Goal: Information Seeking & Learning: Find specific fact

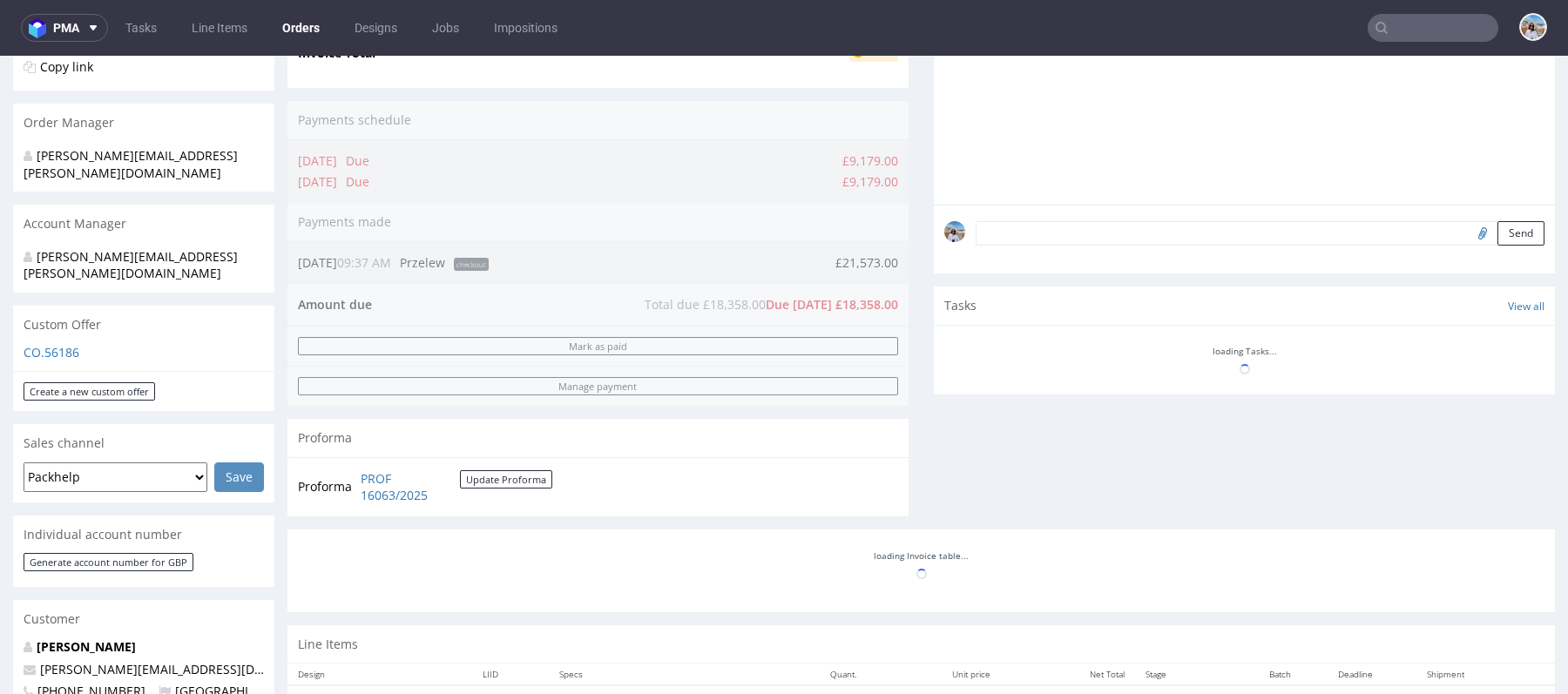
scroll to position [478, 0]
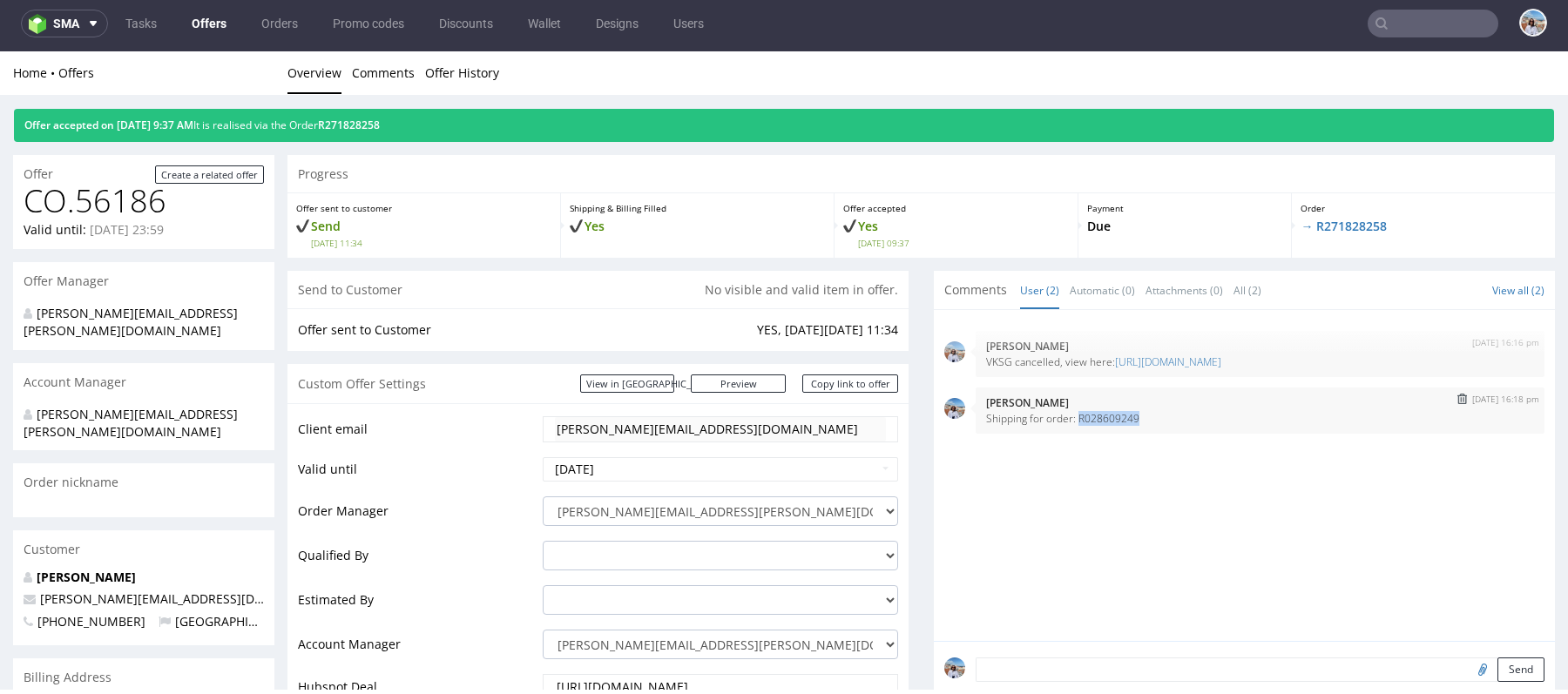
drag, startPoint x: 1070, startPoint y: 413, endPoint x: 1177, endPoint y: 413, distance: 107.0
click at [1177, 413] on p "Shipping for order: R028609249" at bounding box center [1260, 418] width 548 height 13
copy p "R028609249"
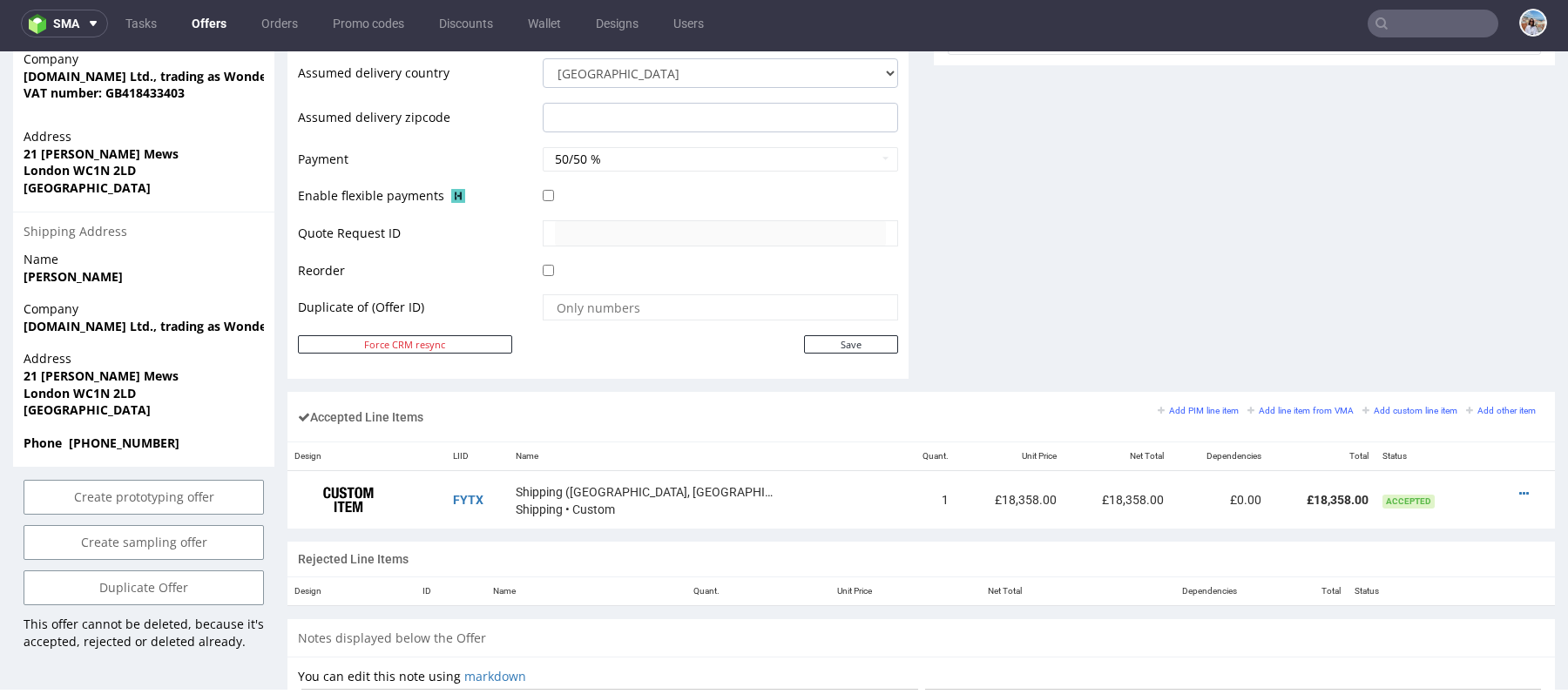
scroll to position [1020, 0]
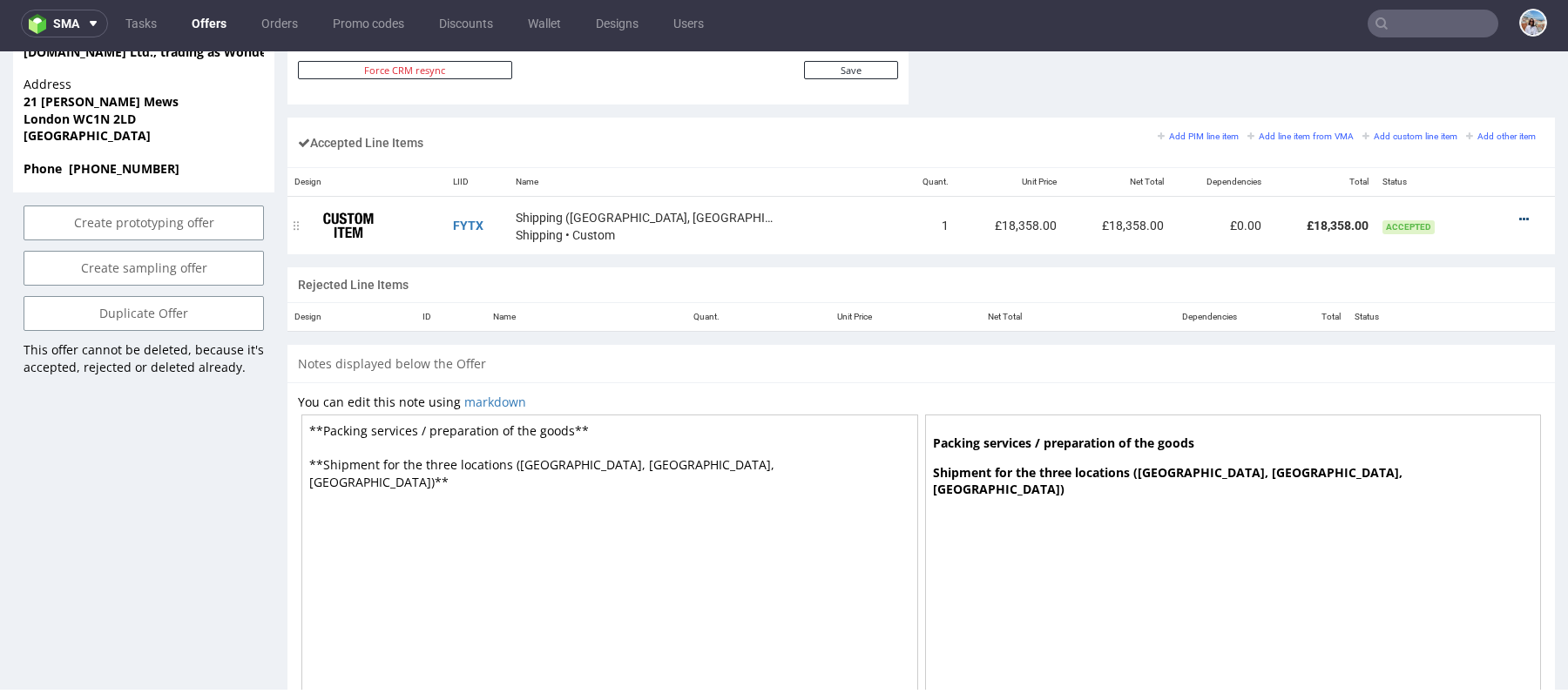
click at [1519, 216] on icon at bounding box center [1524, 219] width 10 height 12
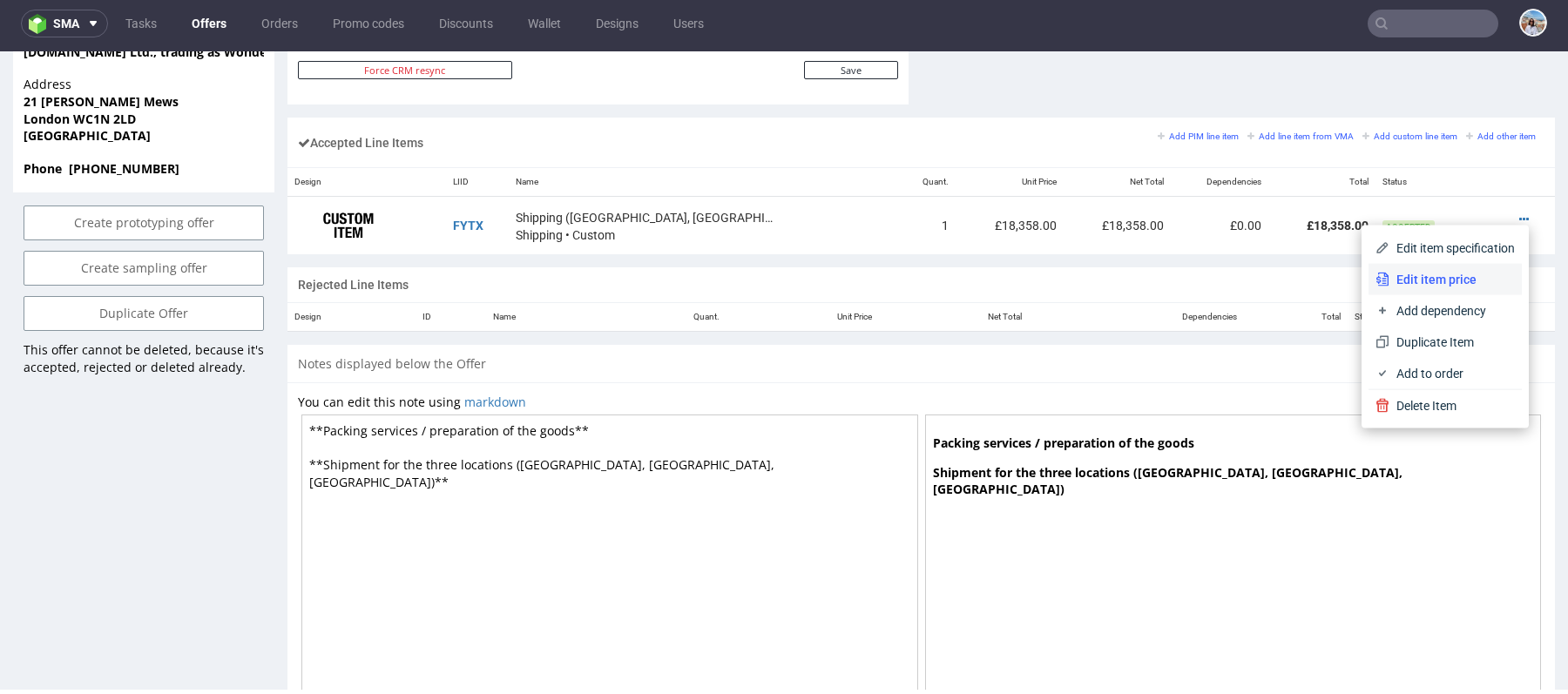
click at [1389, 282] on span "Edit item price" at bounding box center [1452, 280] width 125 height 18
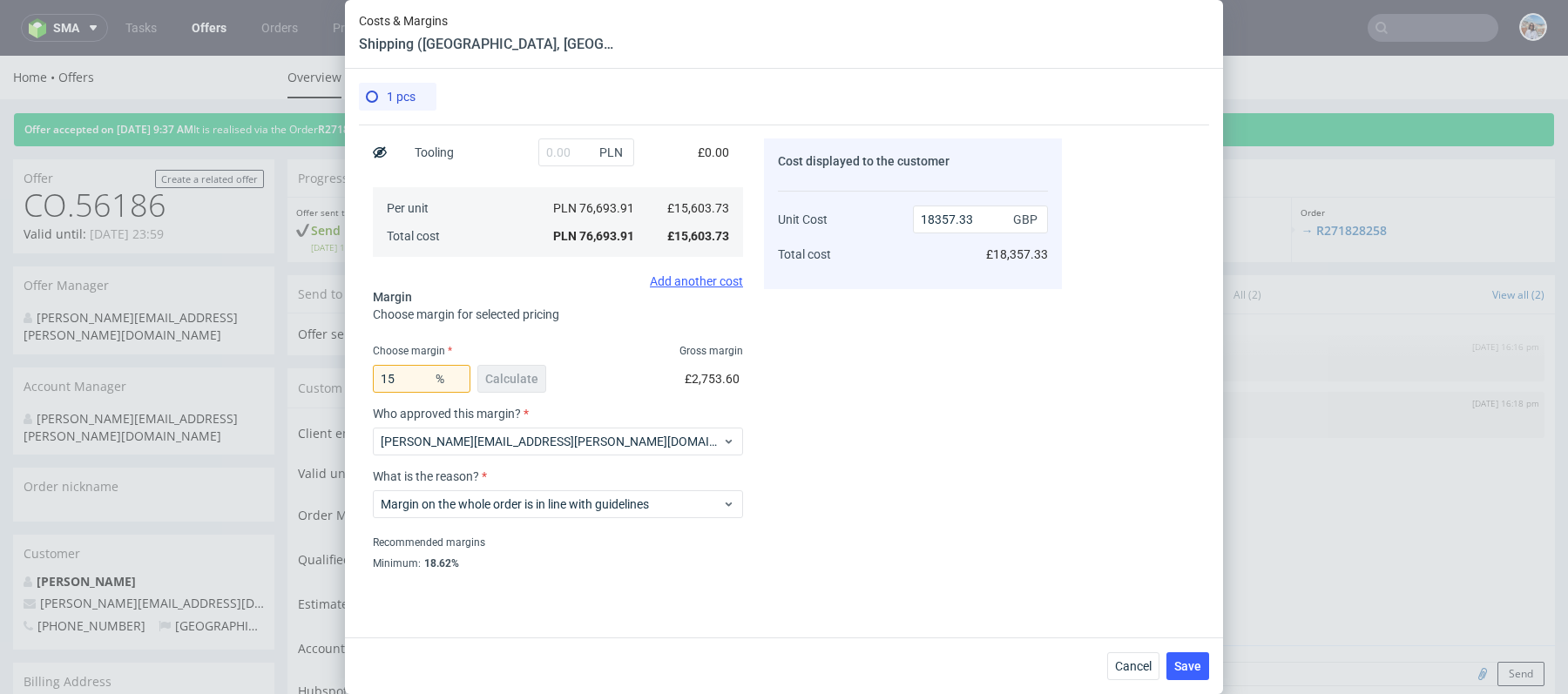
scroll to position [357, 0]
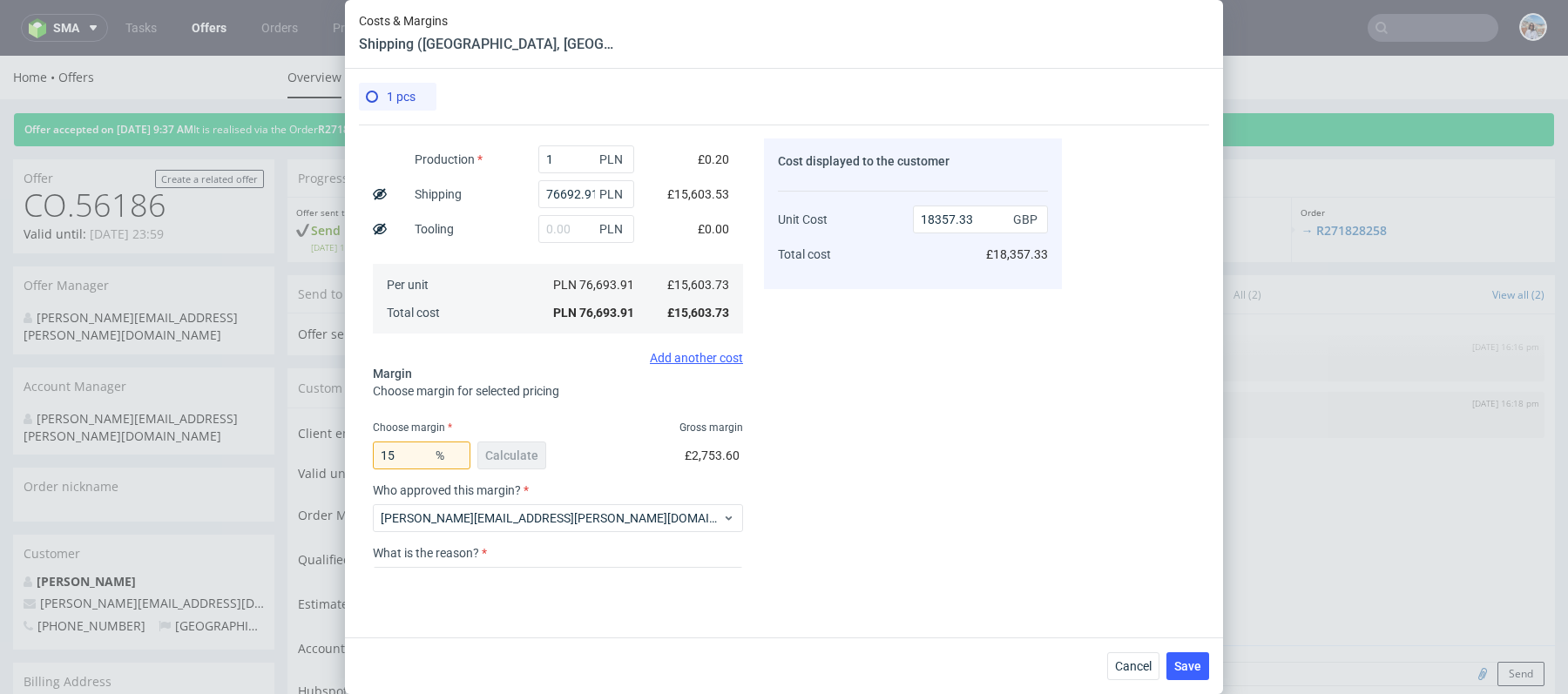
click at [1019, 254] on span "£18,357.33" at bounding box center [1017, 254] width 62 height 14
copy div "£18,357.33"
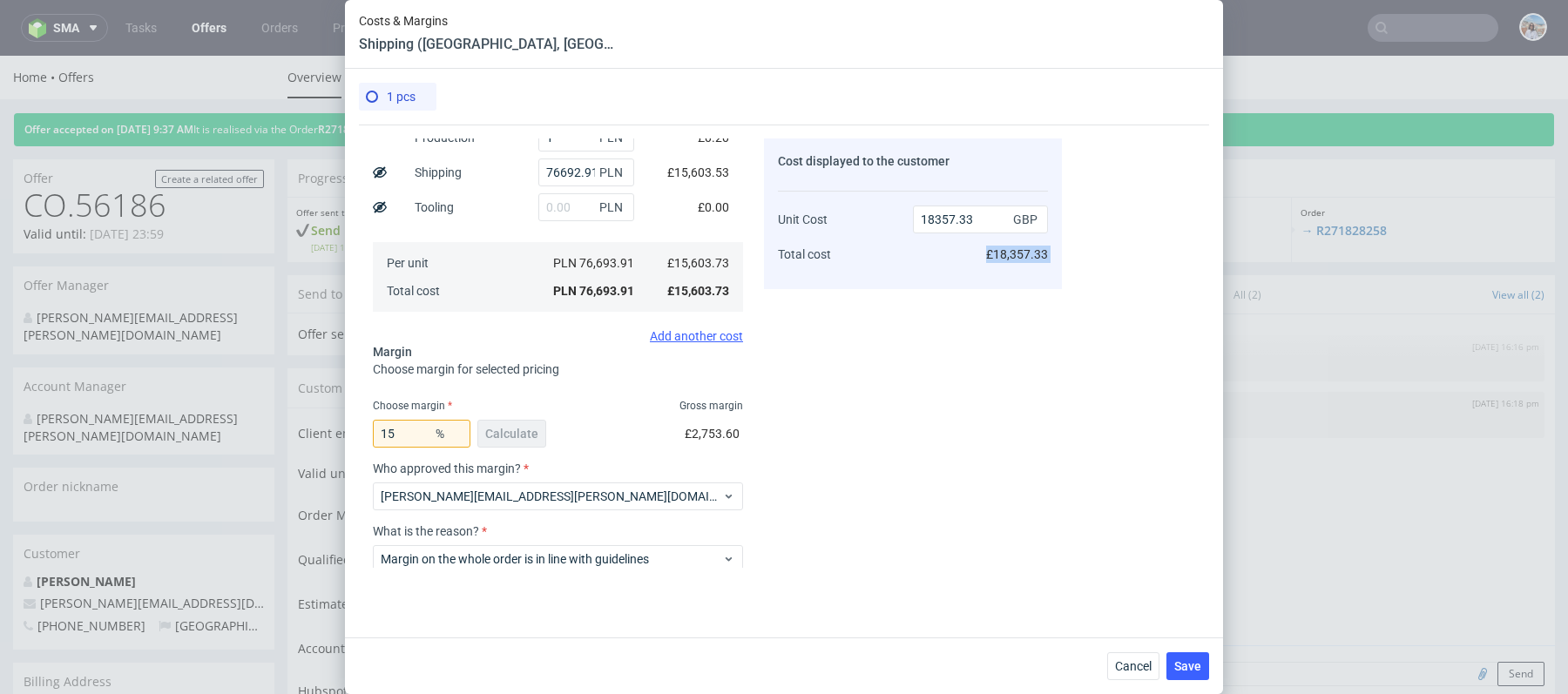
scroll to position [301, 0]
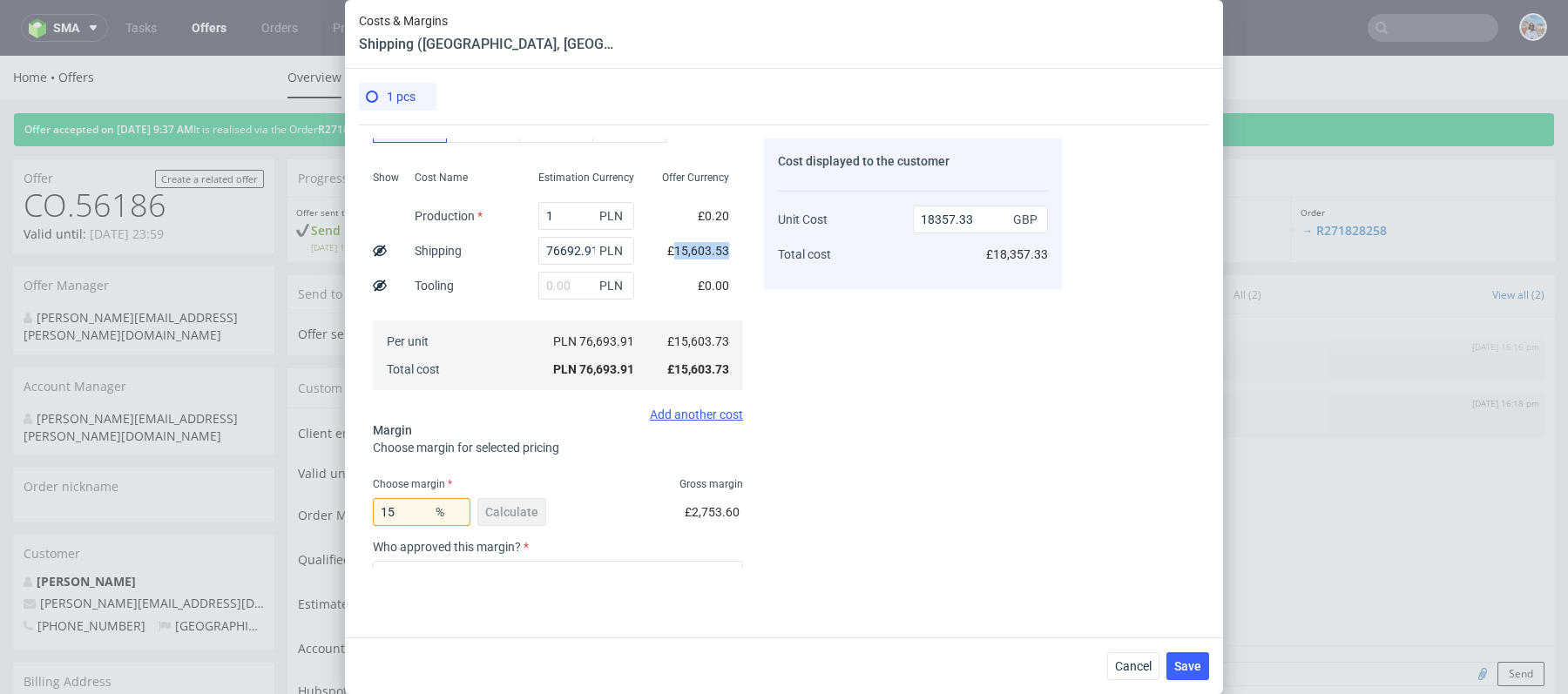
drag, startPoint x: 690, startPoint y: 253, endPoint x: 732, endPoint y: 253, distance: 42.0
click at [732, 253] on div "£15,603.53" at bounding box center [698, 250] width 89 height 35
click at [676, 252] on span "£15,603.53" at bounding box center [698, 251] width 62 height 14
drag, startPoint x: 679, startPoint y: 245, endPoint x: 726, endPoint y: 248, distance: 47.1
click at [726, 248] on span "£15,603.53" at bounding box center [698, 251] width 62 height 14
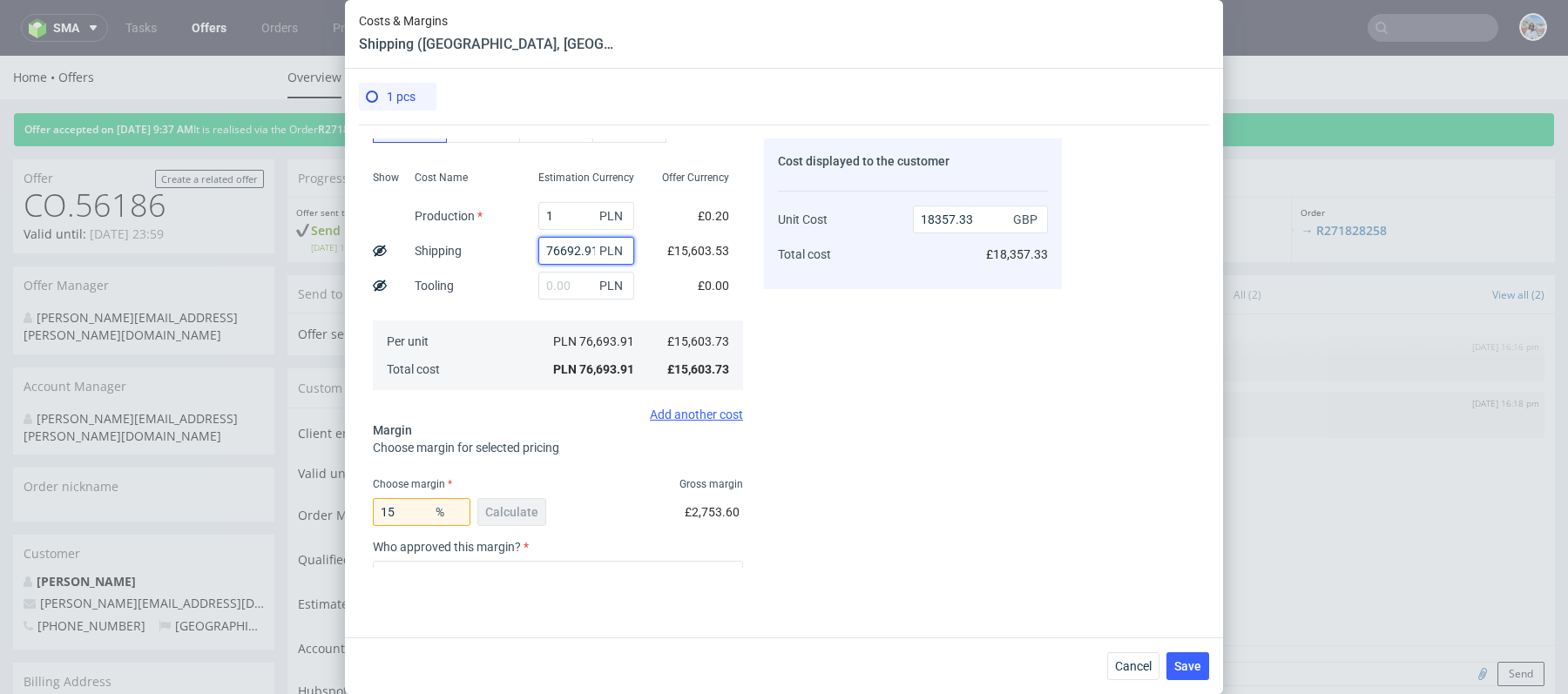
click at [576, 248] on input "76692.91" at bounding box center [586, 251] width 95 height 28
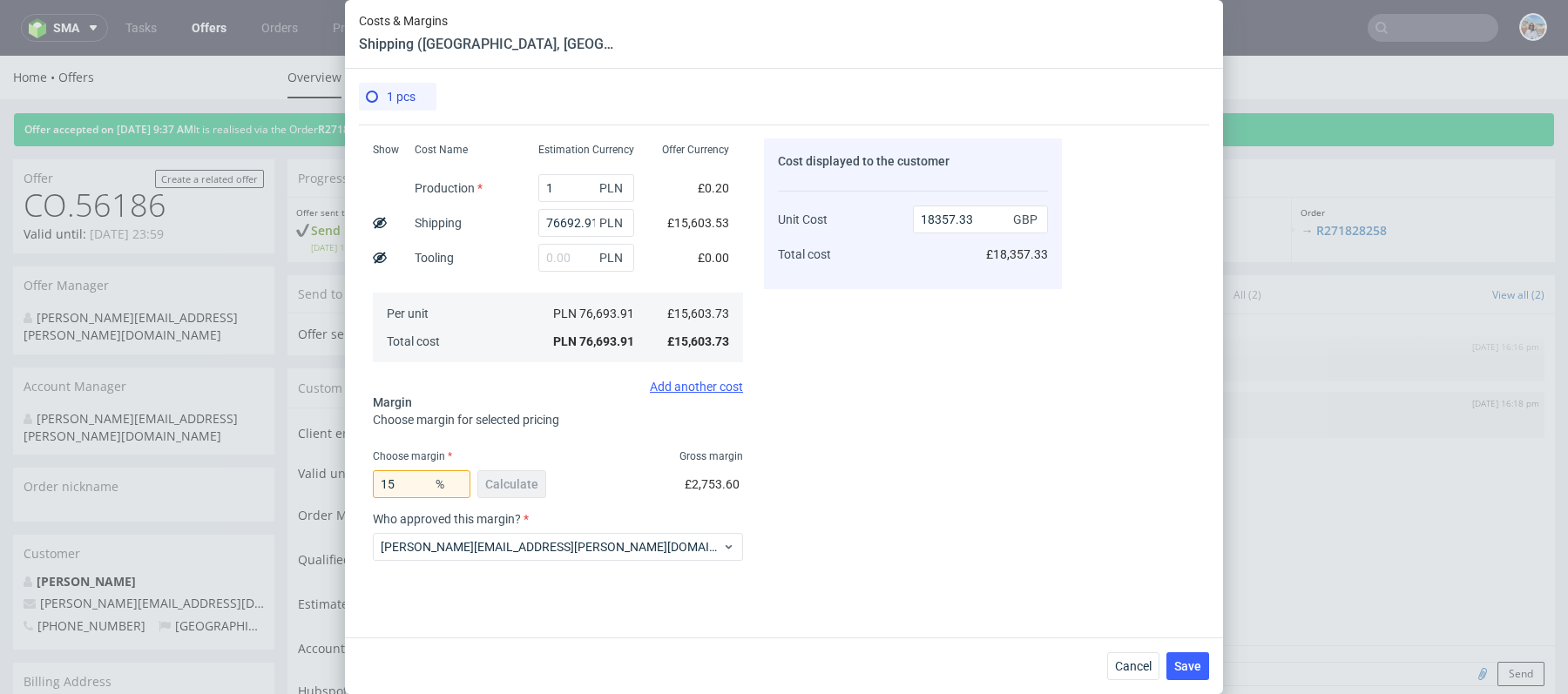
click at [715, 461] on span "Gross margin" at bounding box center [711, 457] width 64 height 14
click at [715, 454] on span "Gross margin" at bounding box center [711, 457] width 64 height 14
copy span "Gross margin"
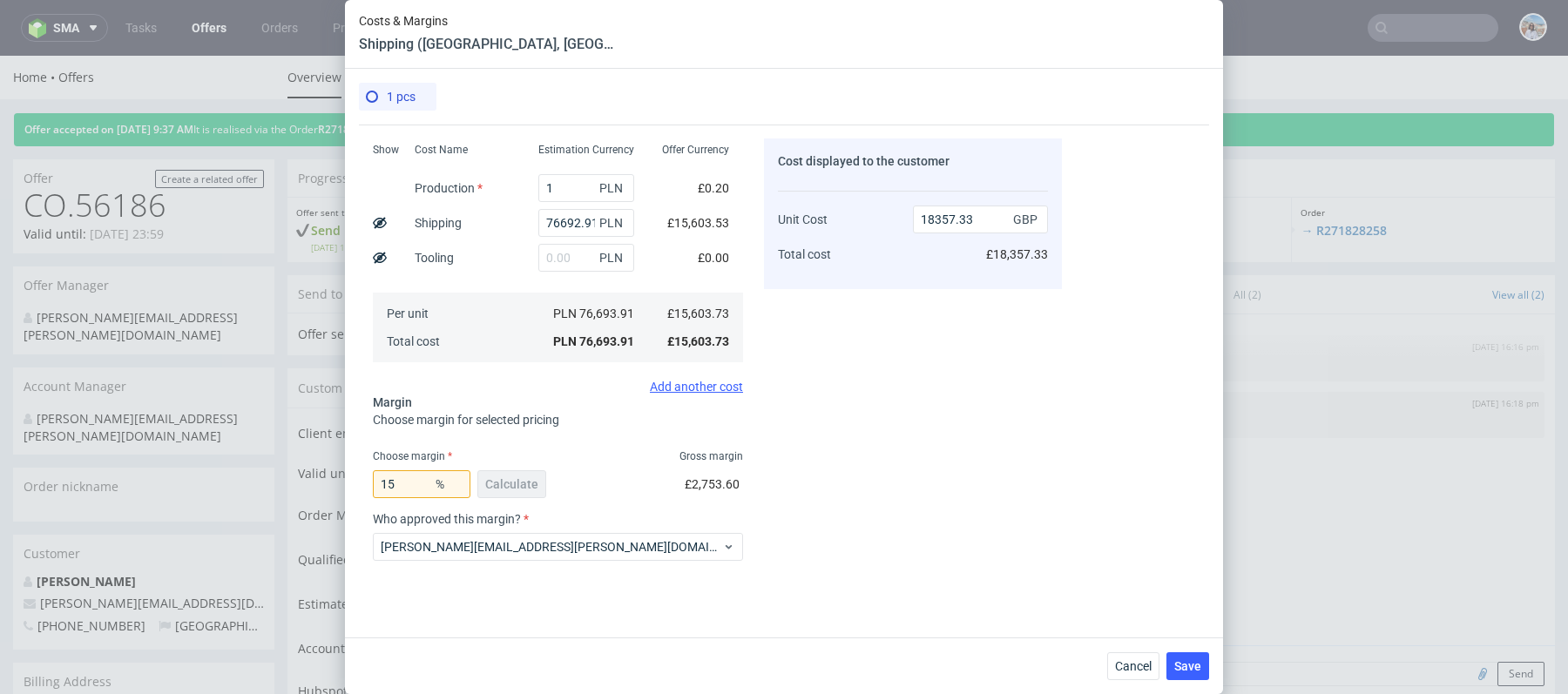
click at [1023, 258] on span "£18,357.33" at bounding box center [1017, 254] width 62 height 14
copy div "£18,357.33"
click at [1136, 661] on span "Cancel" at bounding box center [1133, 666] width 37 height 12
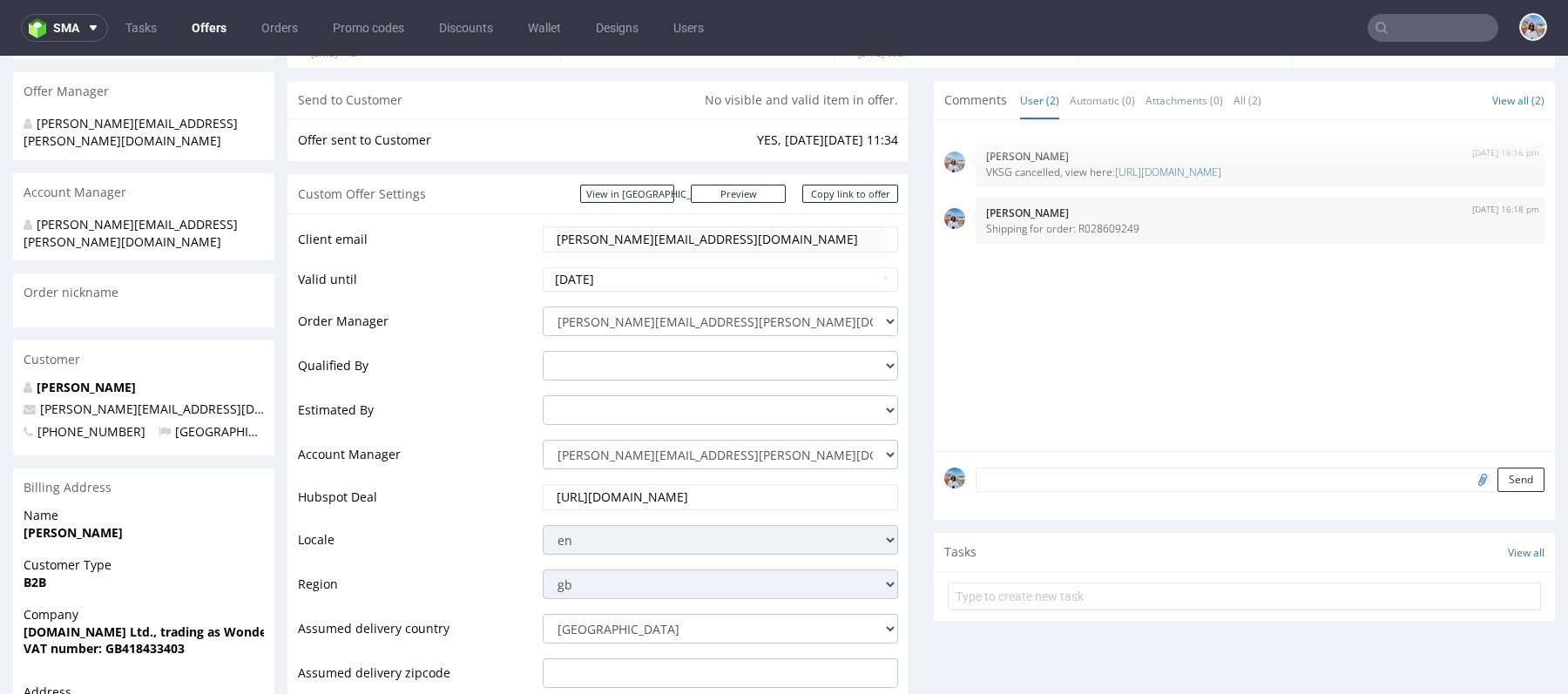
scroll to position [149, 0]
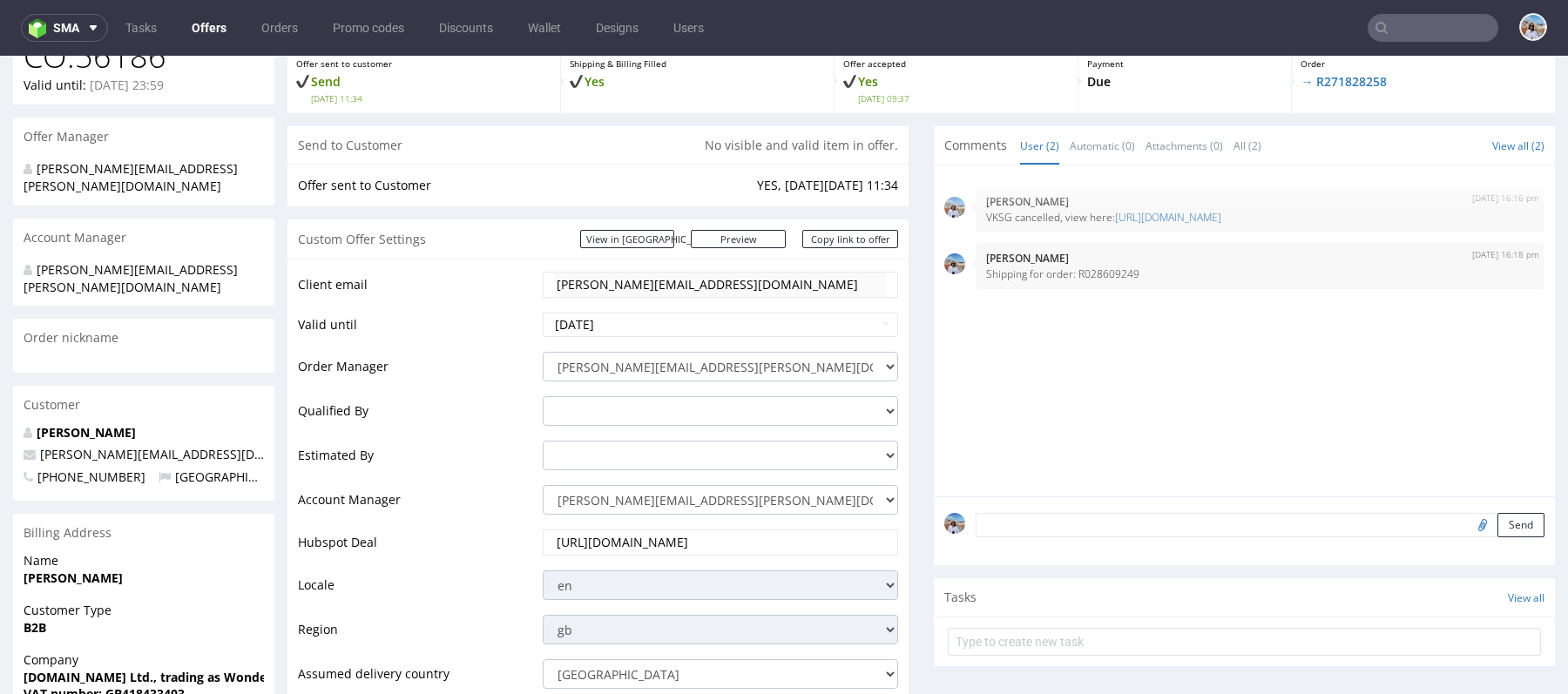
click at [1022, 520] on textarea at bounding box center [1259, 525] width 569 height 25
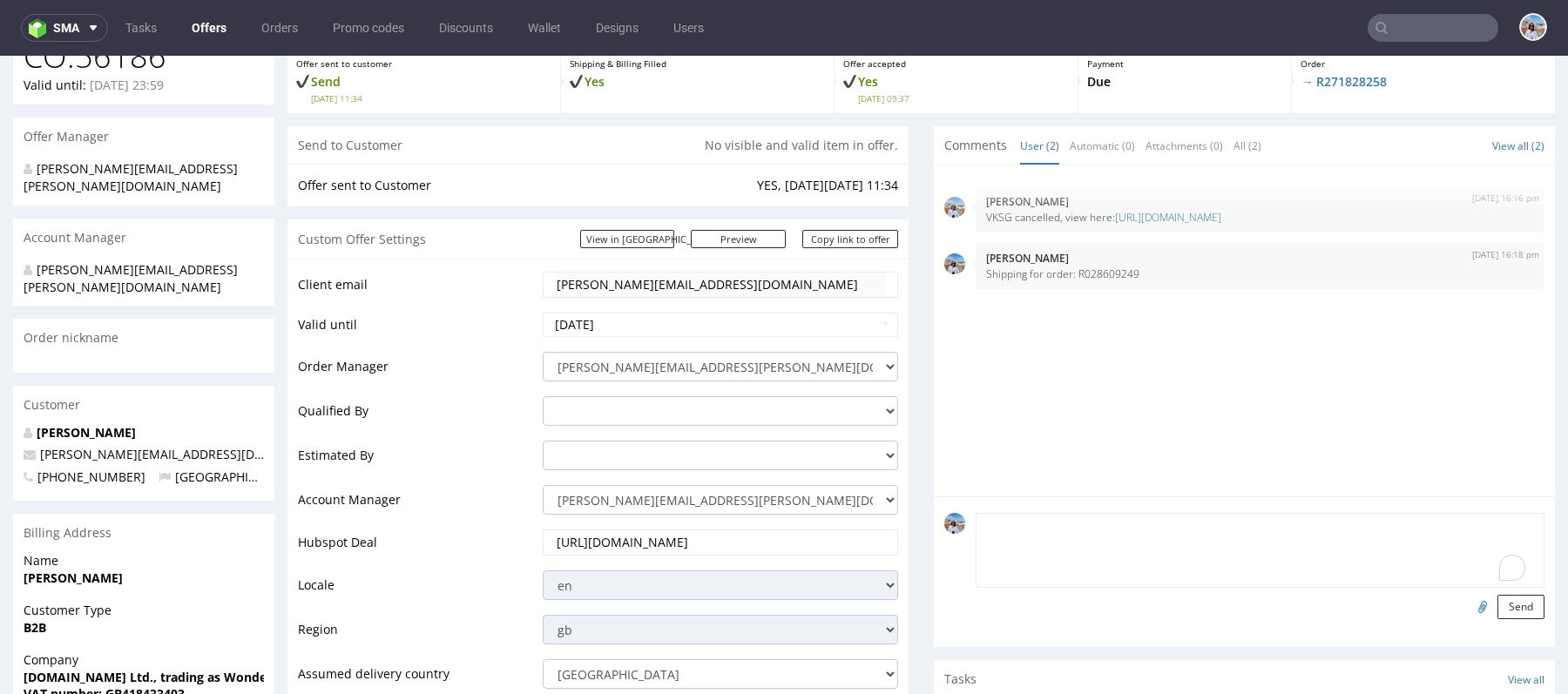
paste textarea "UK = £6,787.65 DE = £1,205.78 USA = £10,363.90"
type textarea "UK = £6,787.65 DE = £1,205.78 USA = £10,363.90"
click at [1504, 602] on button "Send" at bounding box center [1520, 607] width 47 height 25
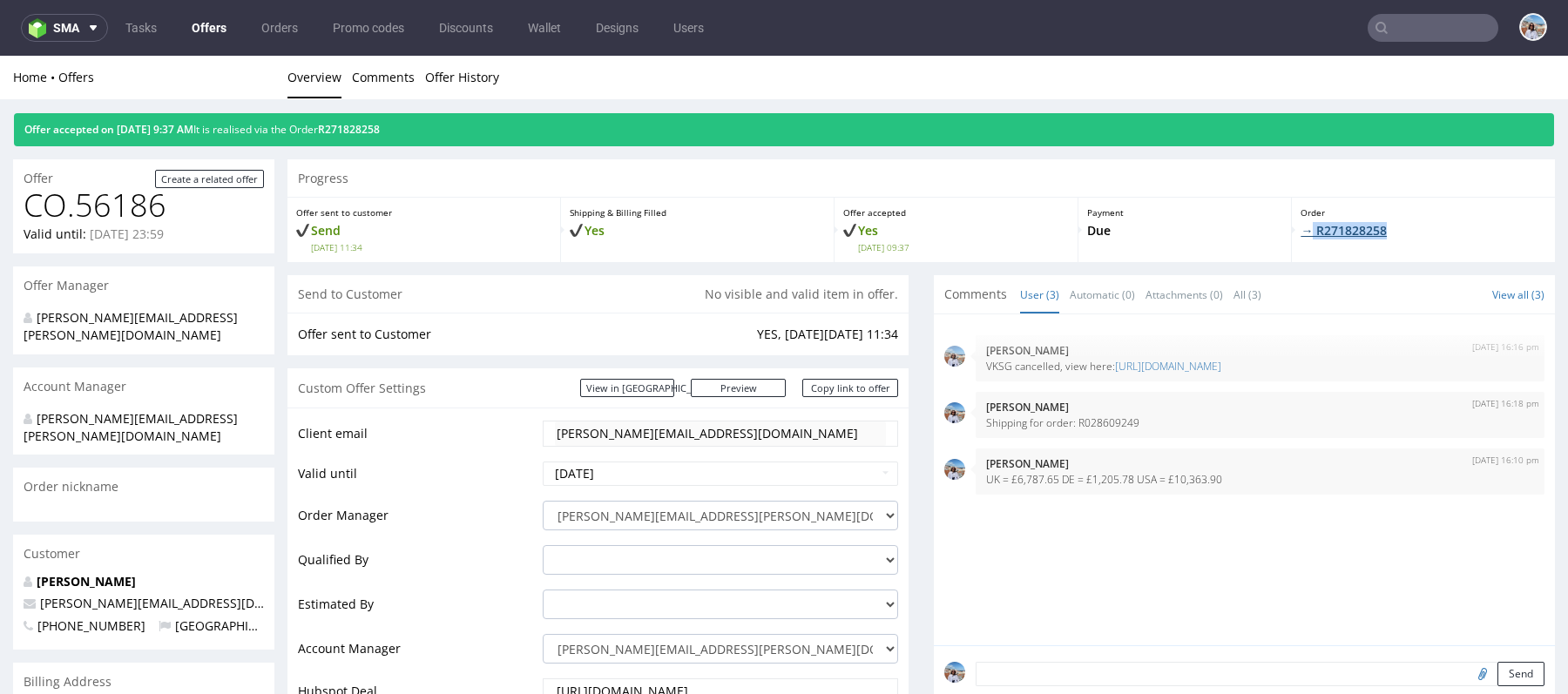
drag, startPoint x: 1405, startPoint y: 230, endPoint x: 1298, endPoint y: 230, distance: 107.0
click at [1300, 230] on p "→ R271828258" at bounding box center [1422, 231] width 245 height 18
copy link "R271828258"
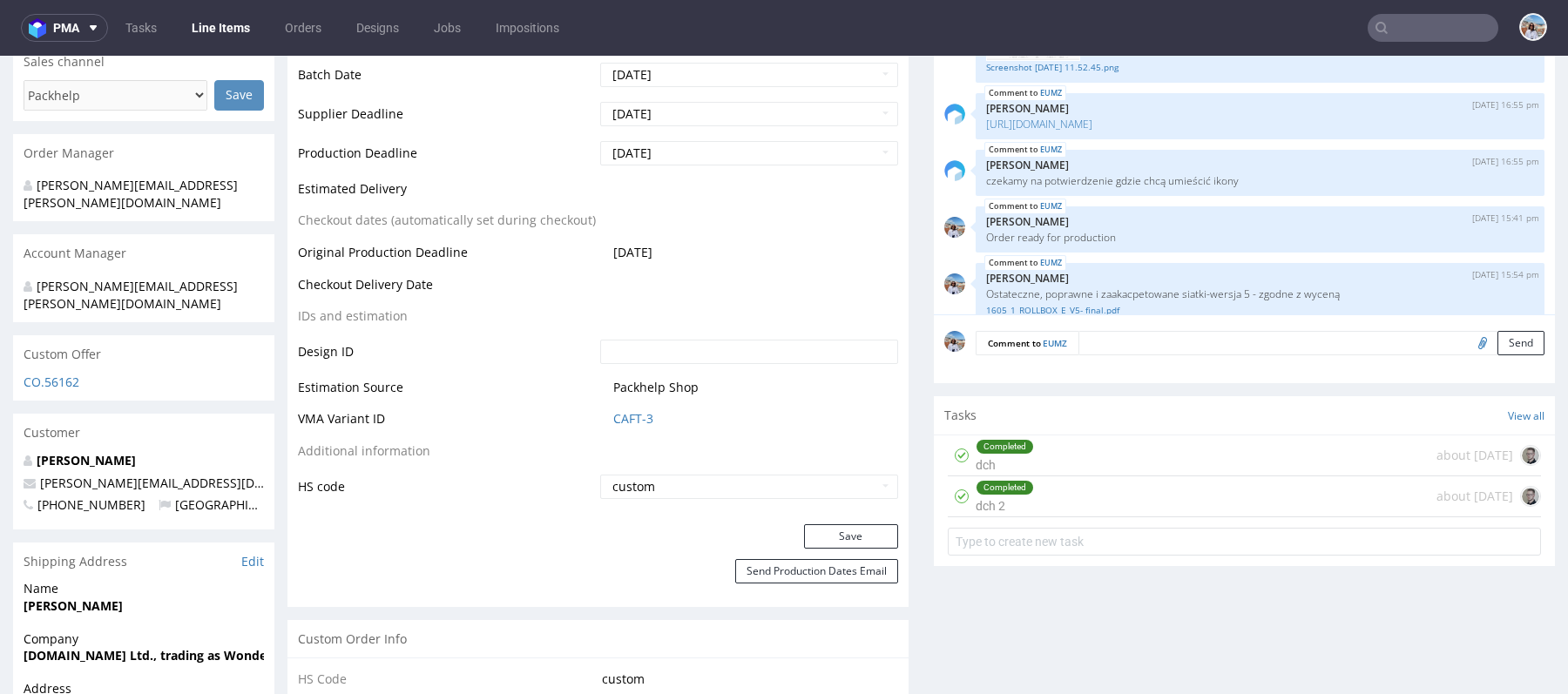
scroll to position [615, 0]
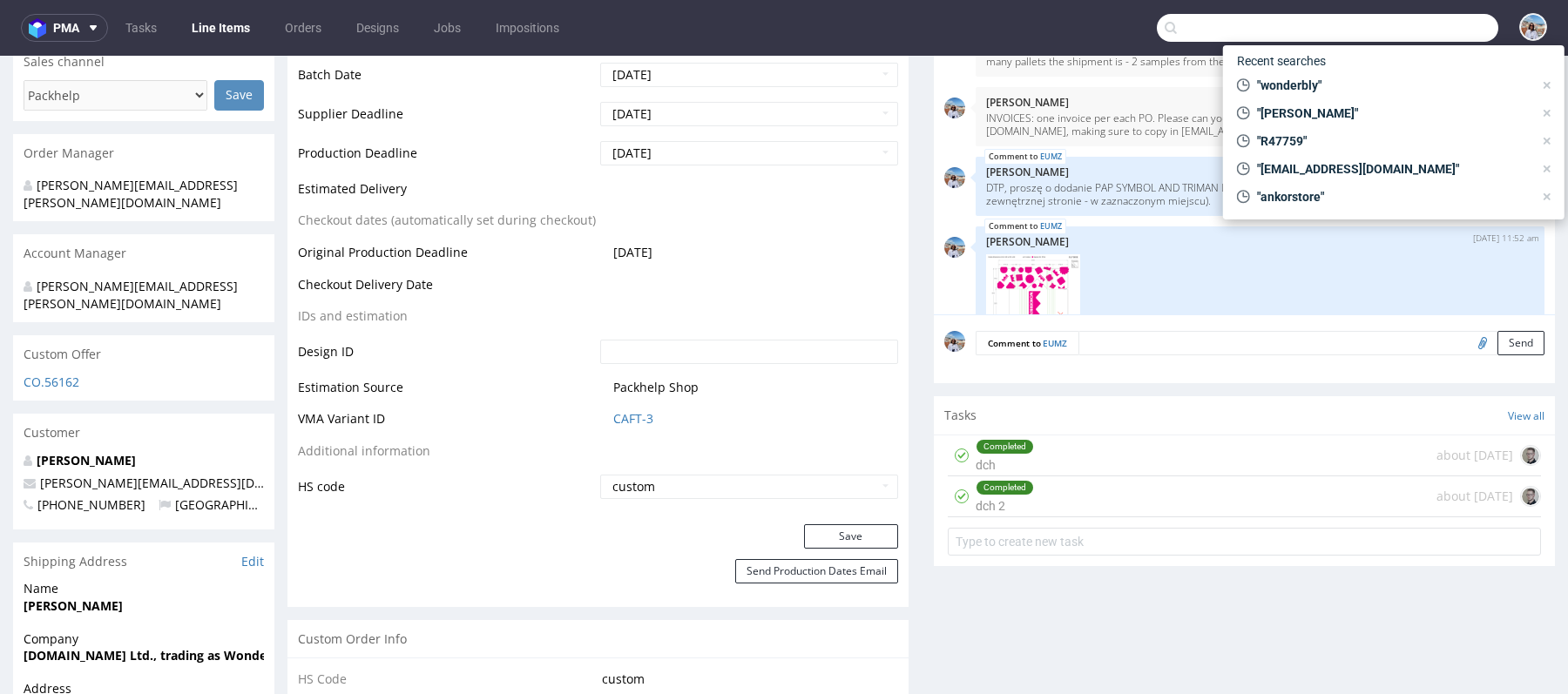
click at [1418, 14] on input "text" at bounding box center [1328, 28] width 342 height 28
paste input "R028609249"
type input "R028609249"
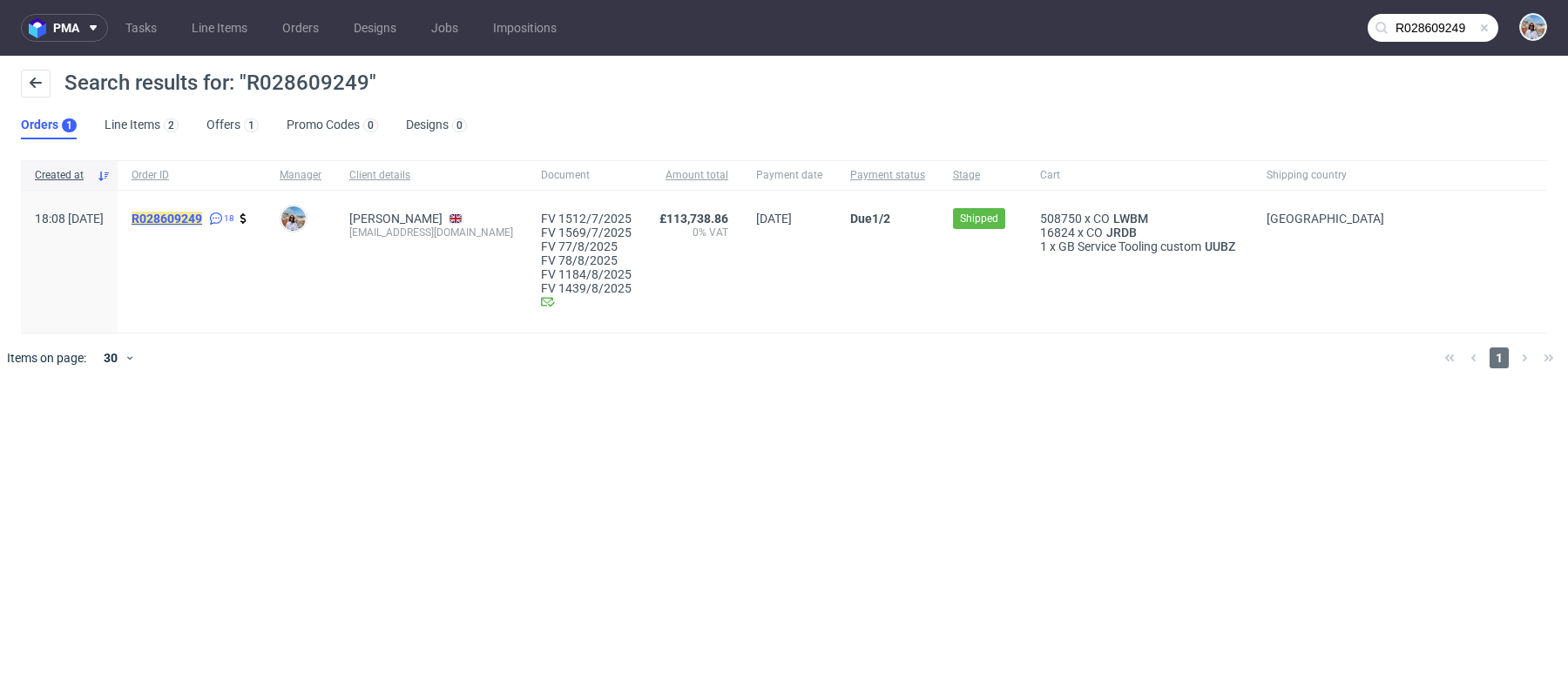
click at [202, 222] on mark "R028609249" at bounding box center [166, 218] width 71 height 14
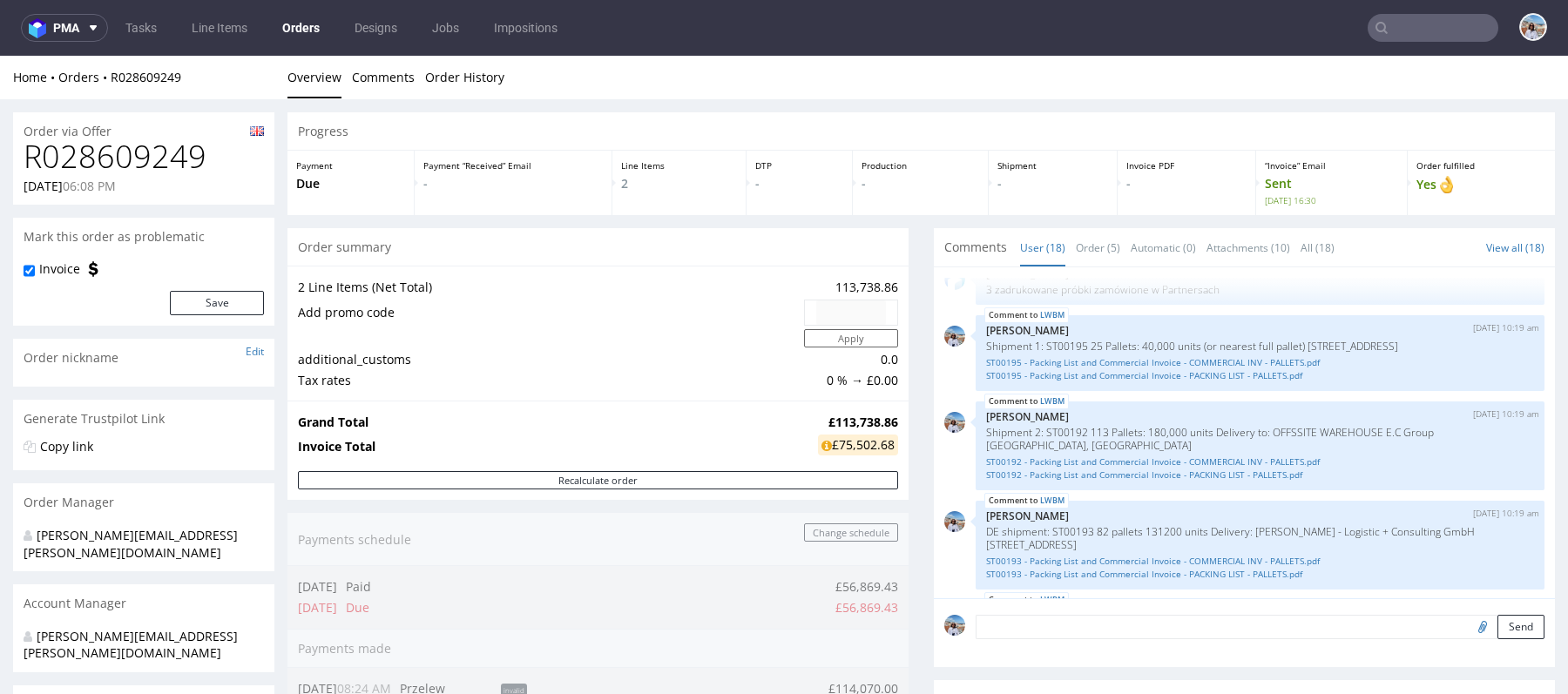
scroll to position [981, 0]
drag, startPoint x: 1307, startPoint y: 367, endPoint x: 1507, endPoint y: 372, distance: 200.1
click at [1507, 351] on p "Shipment 1: ST00195 25 Pallets: 40,000 units (or nearest full pallet) [STREET_A…" at bounding box center [1260, 345] width 548 height 13
copy p "Unit 15, [GEOGRAPHIC_DATA] Chequers"
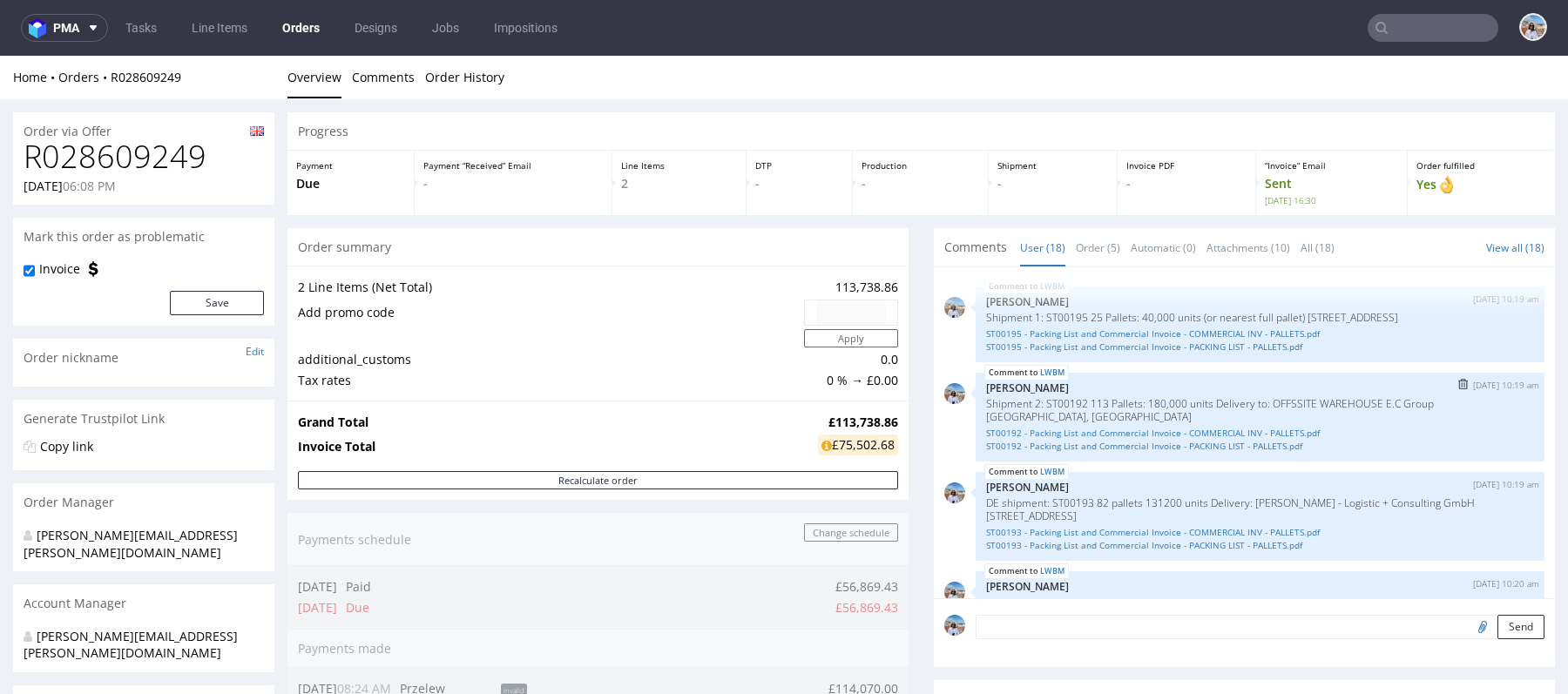
scroll to position [1021, 0]
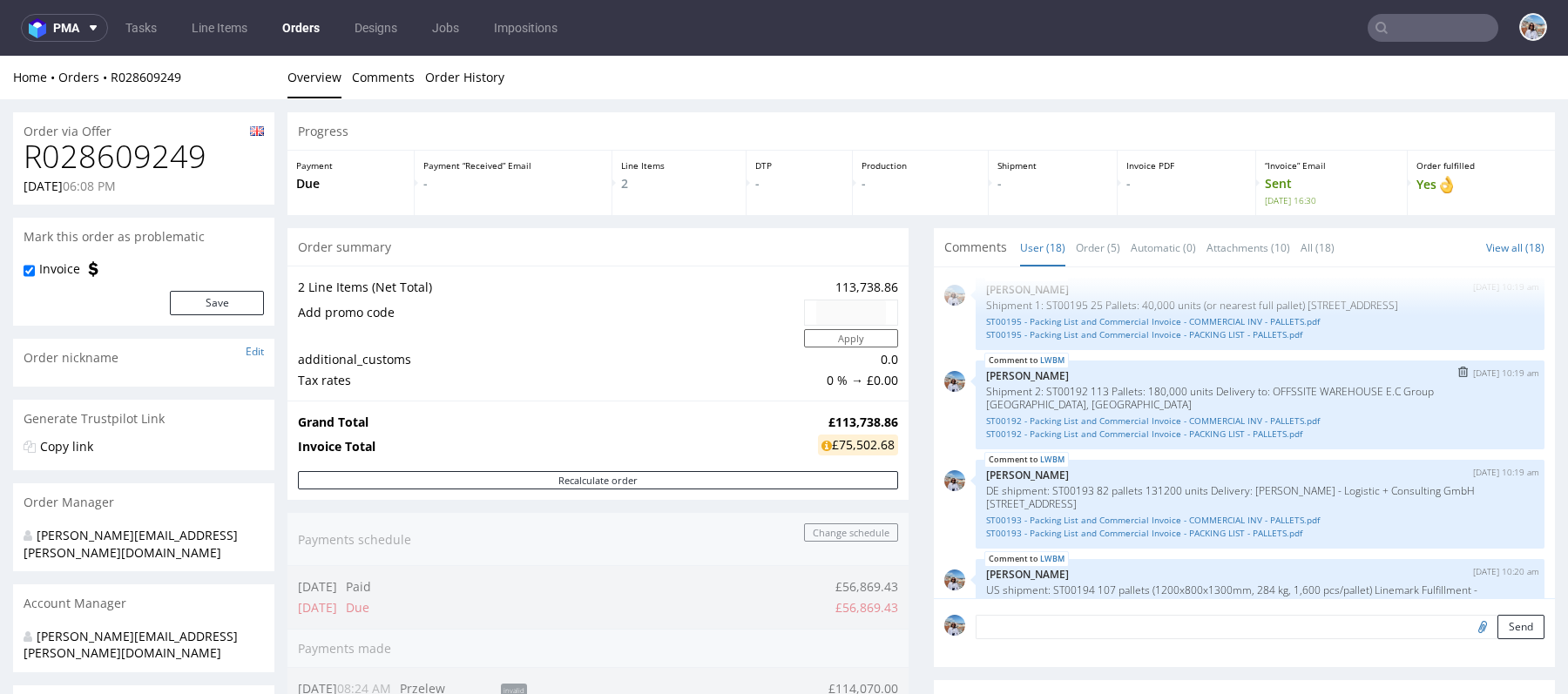
drag, startPoint x: 1267, startPoint y: 424, endPoint x: 1426, endPoint y: 441, distance: 159.9
click at [1426, 411] on p "Shipment 2: ST00192 113 Pallets: 180,000 units Delivery to: OFFSSITE WAREHOUSE …" at bounding box center [1260, 398] width 548 height 26
copy p "OFFSSITE WAREHOUSE E.C Group [STREET_ADDRESS]"
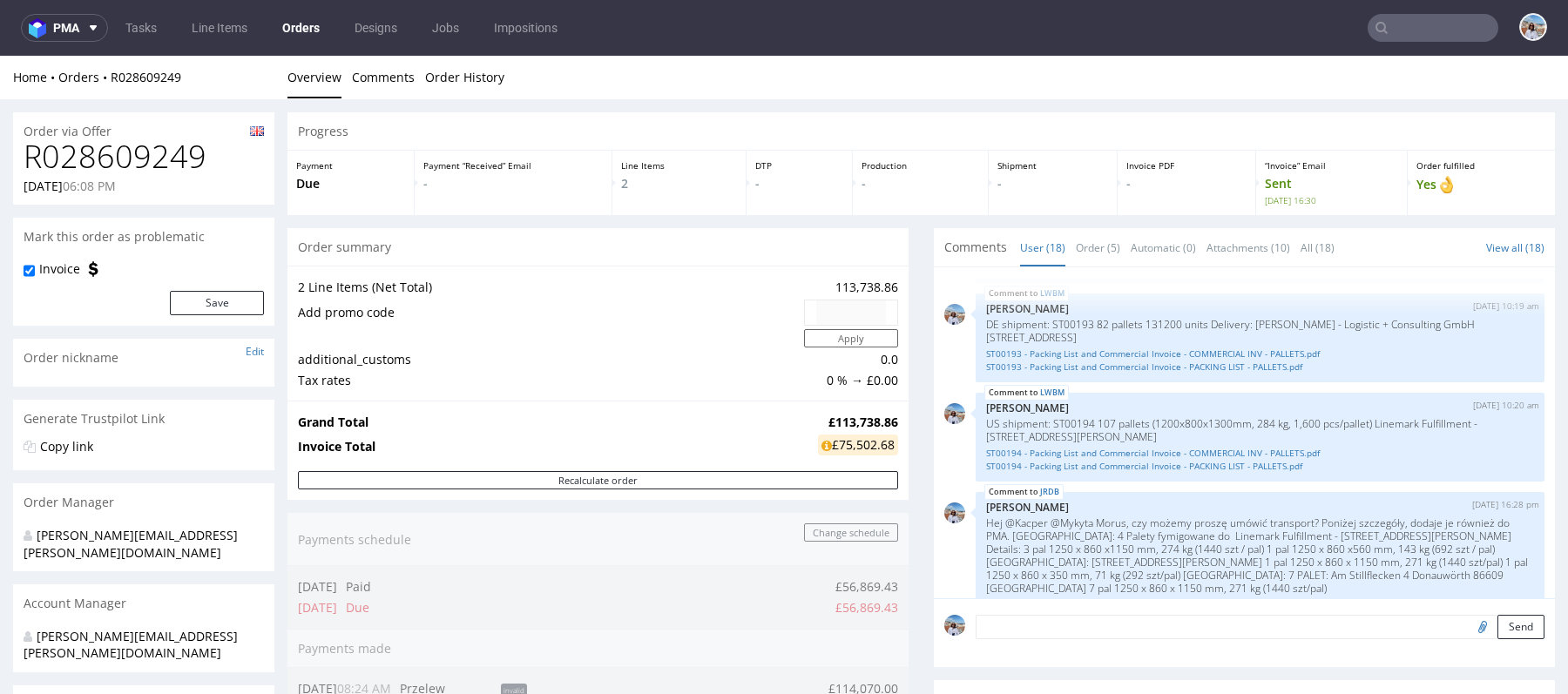
scroll to position [1191, 0]
drag, startPoint x: 1250, startPoint y: 351, endPoint x: 1498, endPoint y: 358, distance: 248.1
click at [1498, 340] on p "DE shipment: ST00193 82 pallets 131200 units Delivery: [PERSON_NAME] - Logistic…" at bounding box center [1260, 327] width 548 height 26
copy p "[PERSON_NAME] - Logistic + Consulting GmbH [STREET_ADDRESS]"
